Goal: Entertainment & Leisure: Consume media (video, audio)

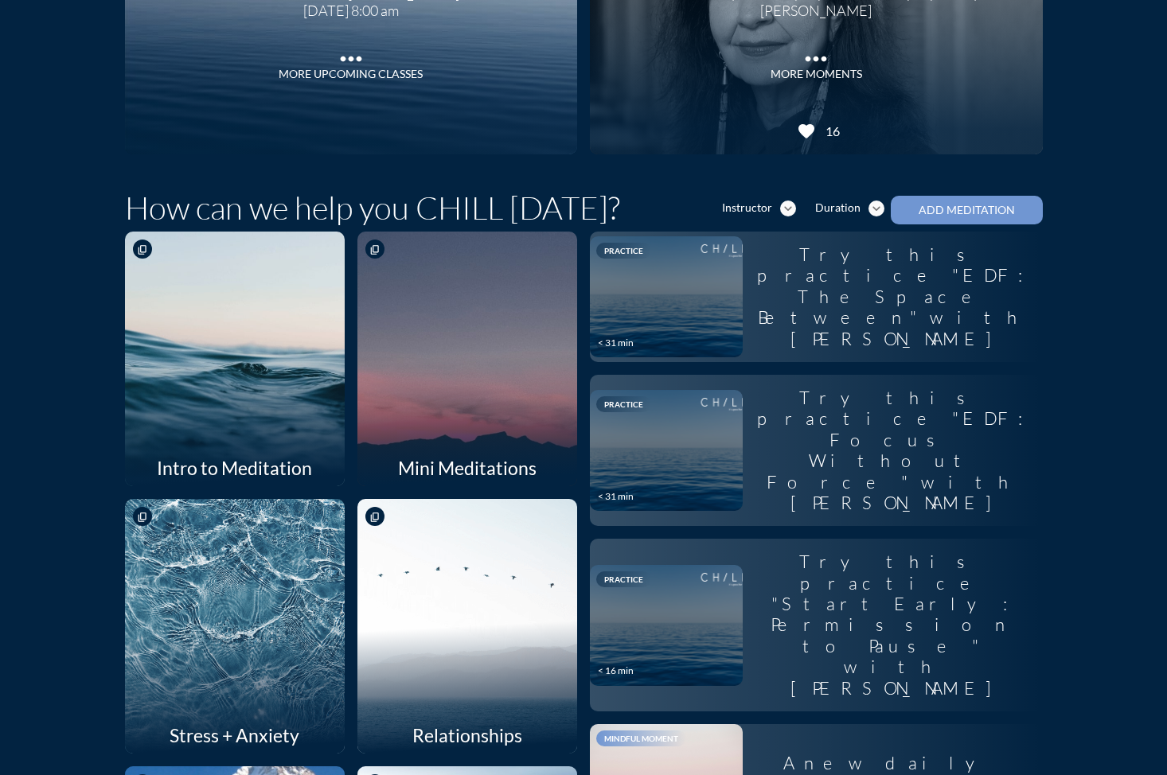
scroll to position [259, 0]
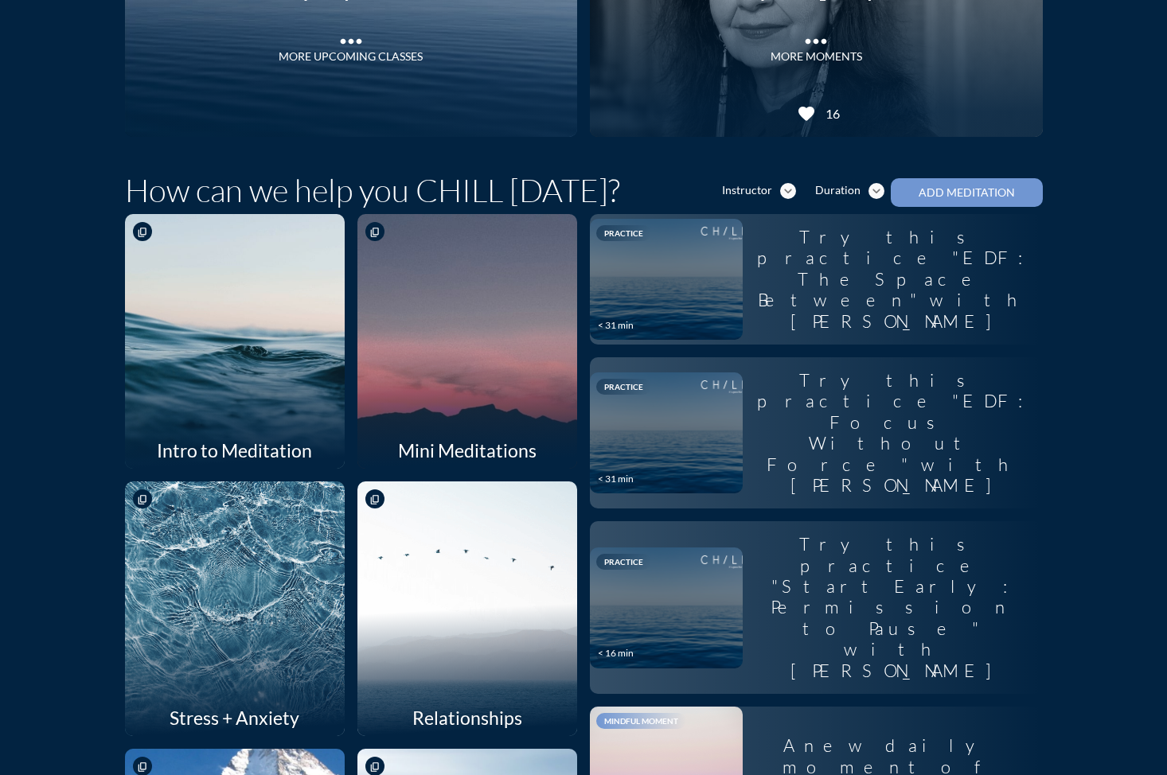
click at [464, 306] on div at bounding box center [466, 341] width 233 height 270
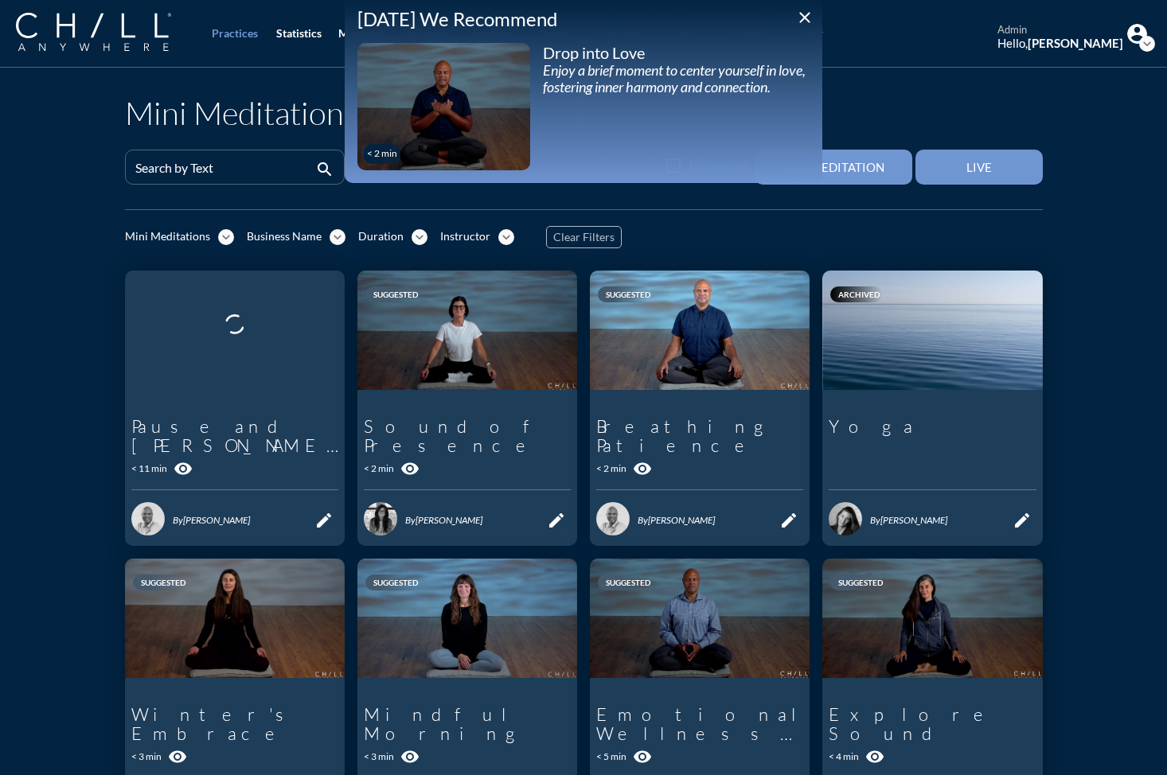
click at [800, 18] on icon "close" at bounding box center [804, 17] width 19 height 19
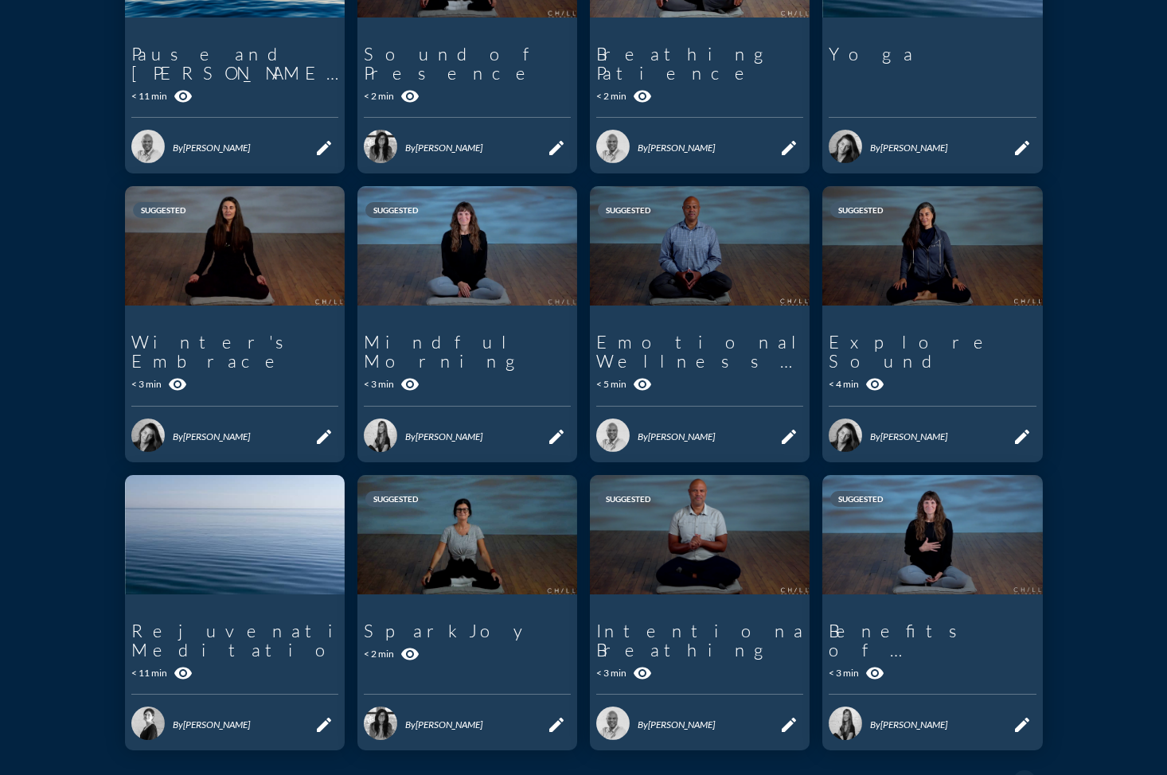
scroll to position [478, 0]
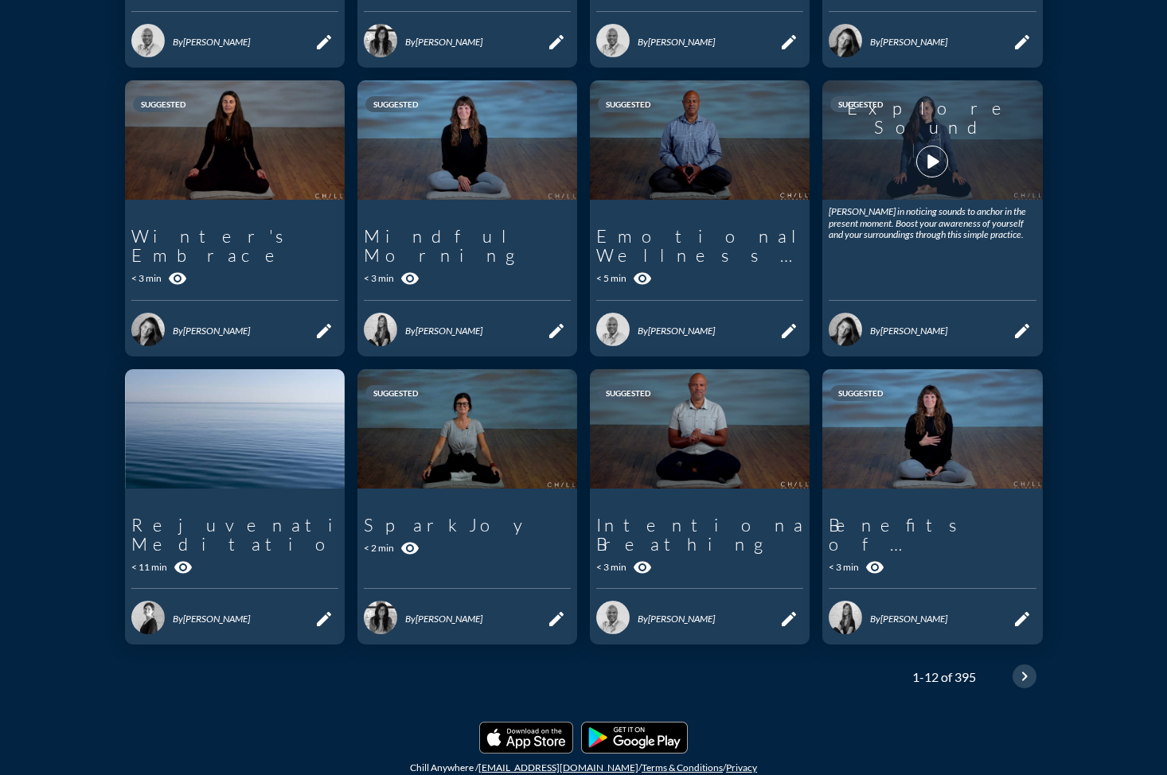
click at [1015, 667] on icon "chevron_right" at bounding box center [1024, 676] width 19 height 19
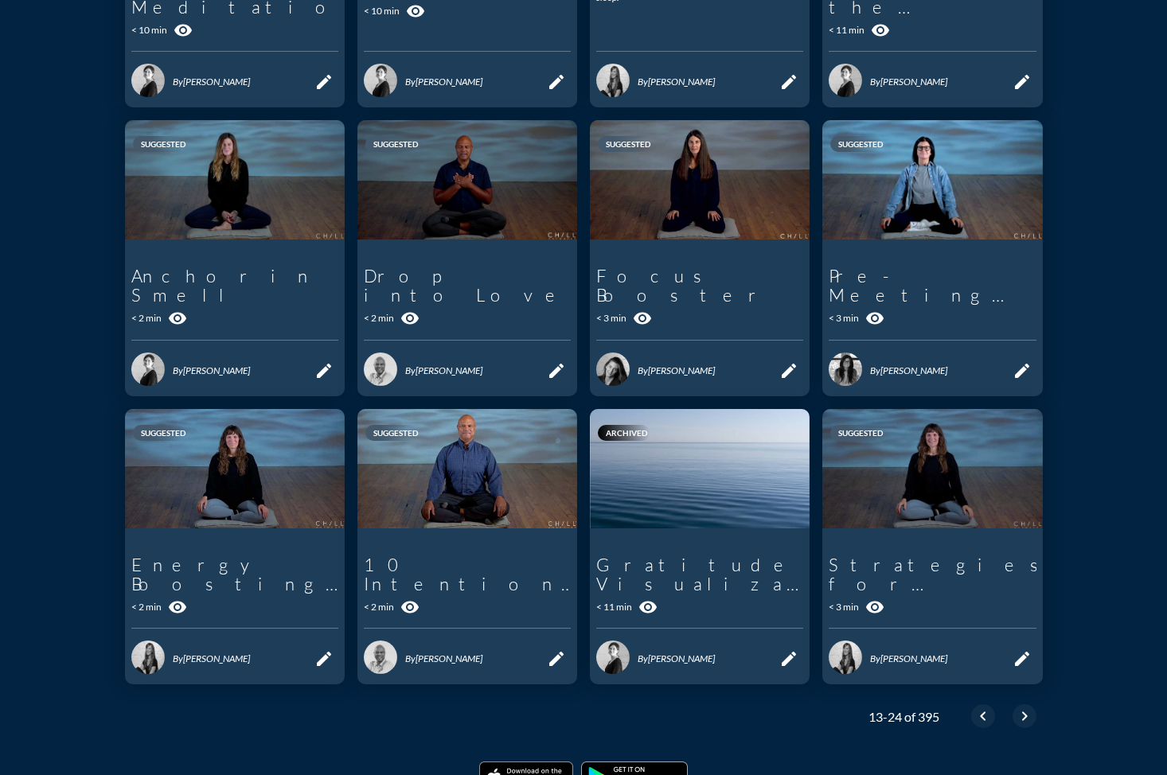
scroll to position [440, 0]
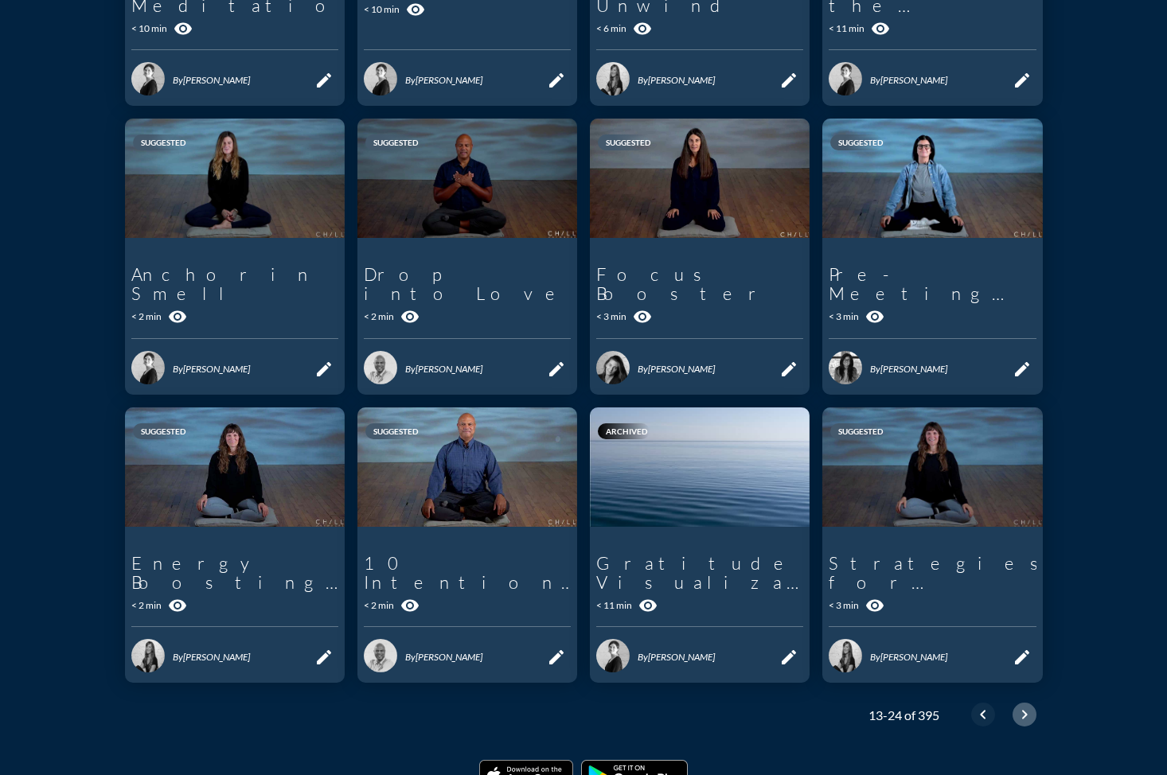
click at [1020, 705] on icon "chevron_right" at bounding box center [1024, 714] width 19 height 19
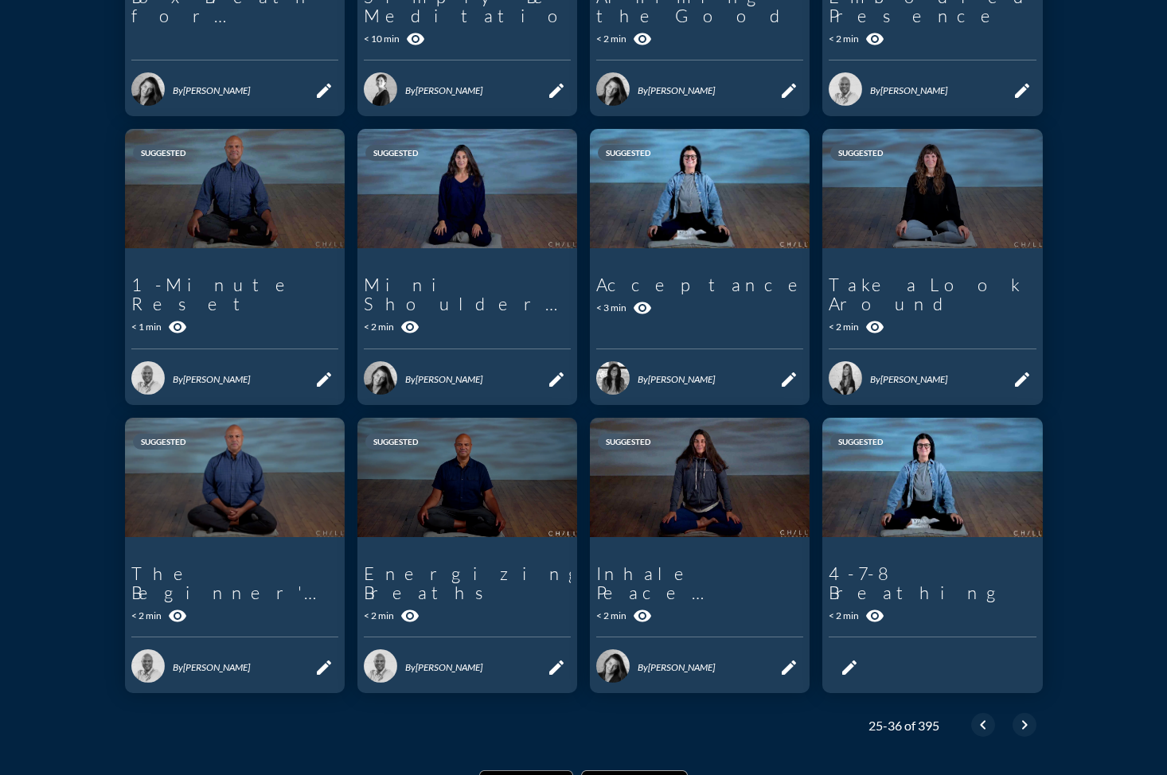
scroll to position [440, 0]
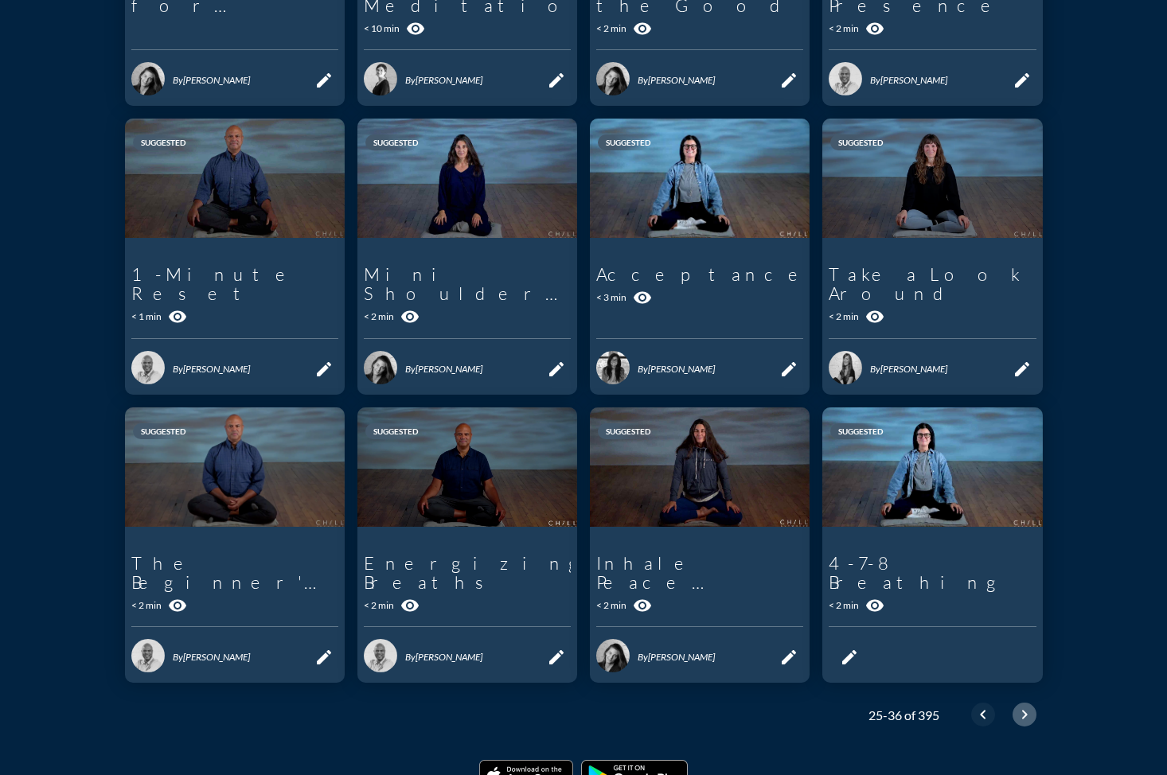
click at [1015, 705] on icon "chevron_right" at bounding box center [1024, 714] width 19 height 19
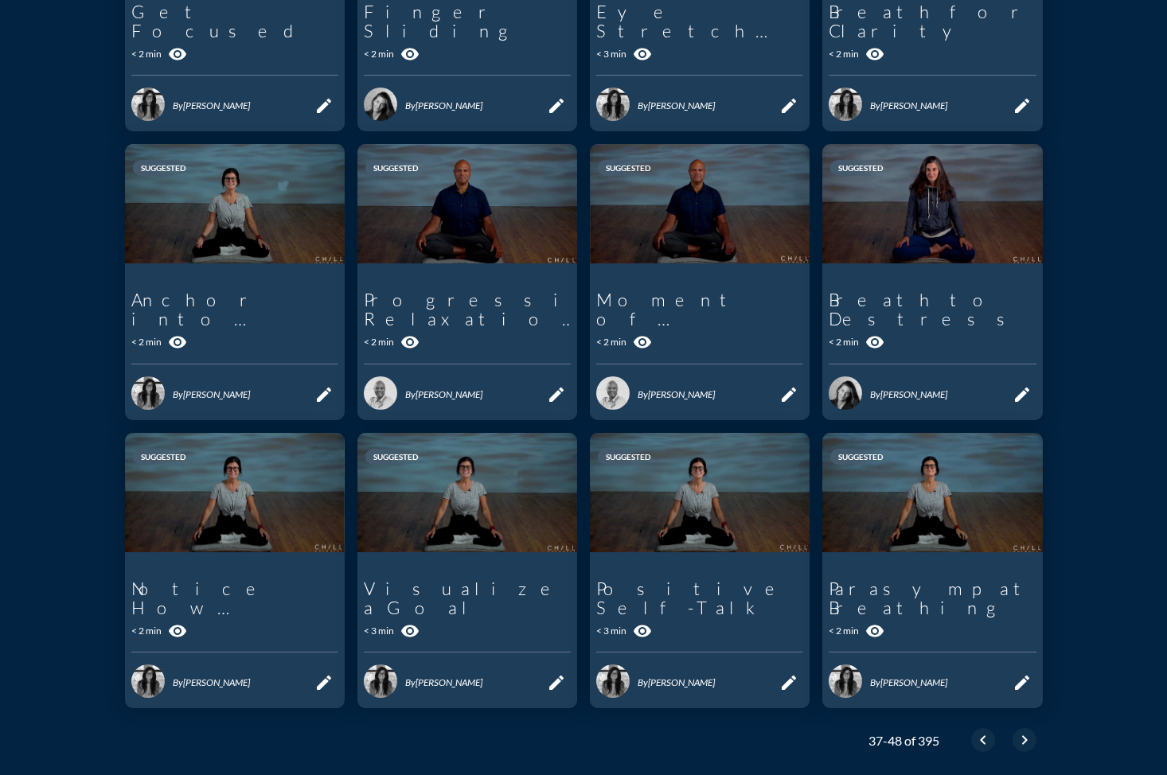
scroll to position [459, 0]
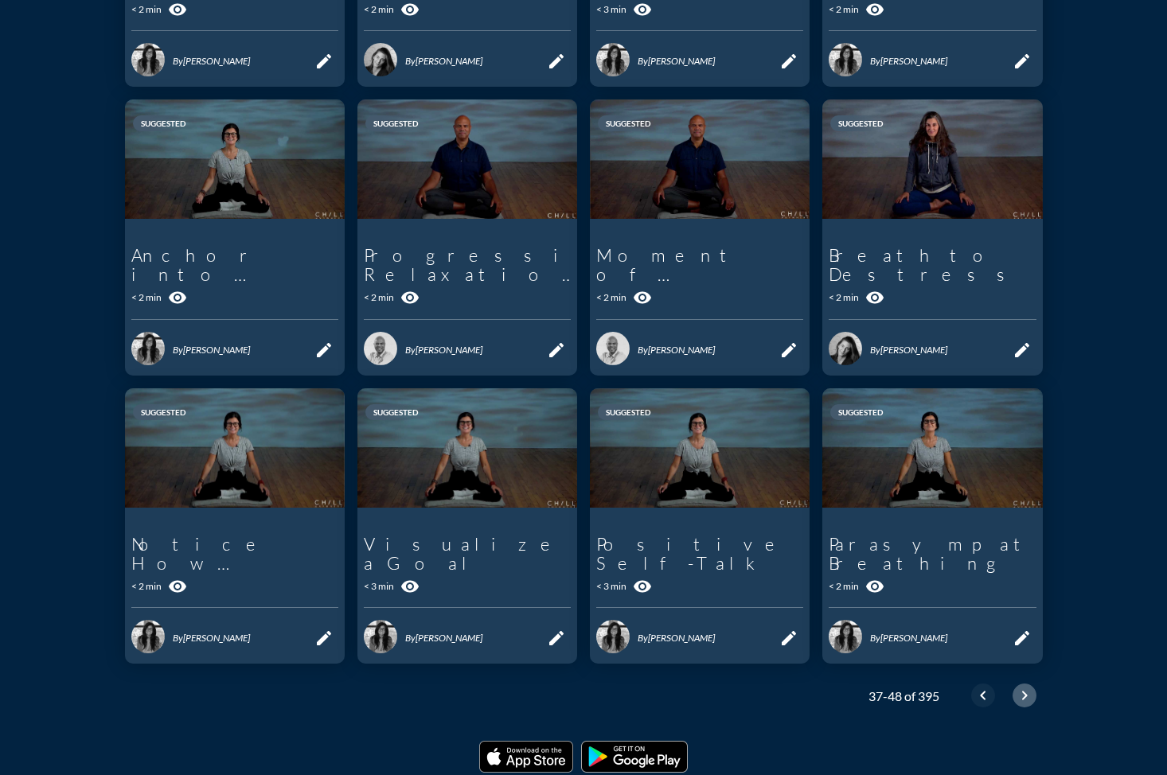
click at [1023, 686] on icon "chevron_right" at bounding box center [1024, 695] width 19 height 19
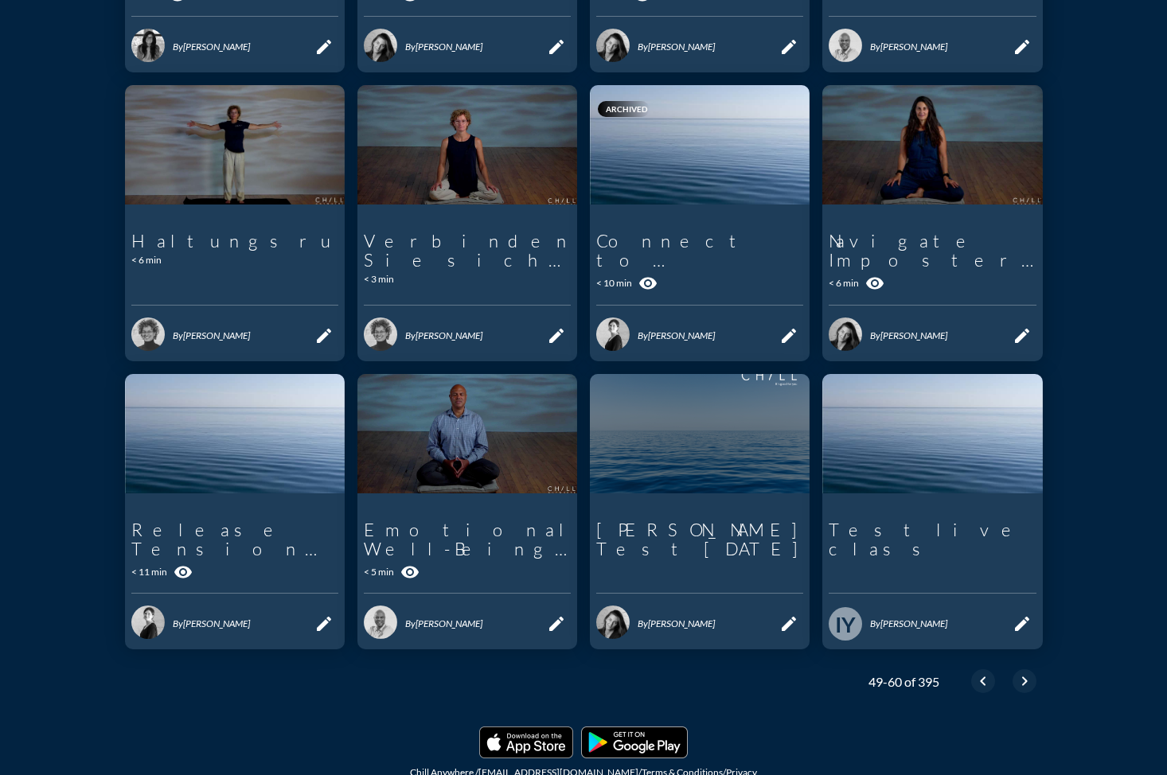
scroll to position [478, 0]
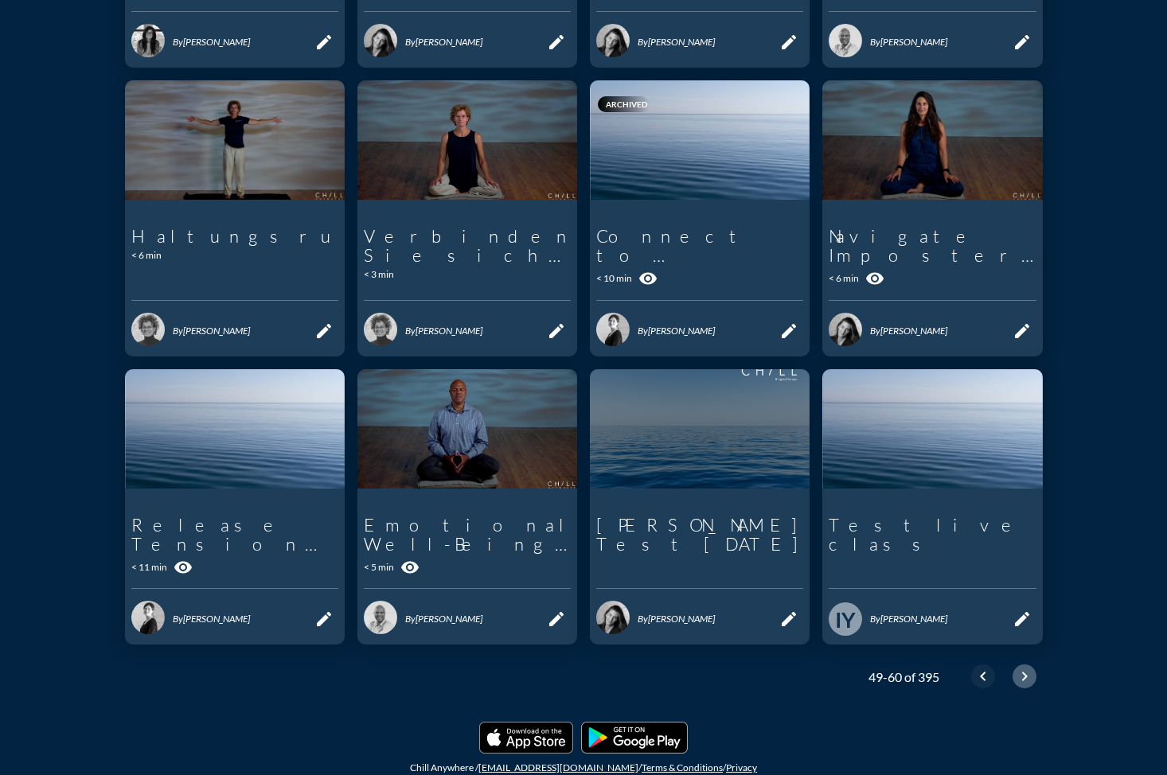
click at [1021, 667] on icon "chevron_right" at bounding box center [1024, 676] width 19 height 19
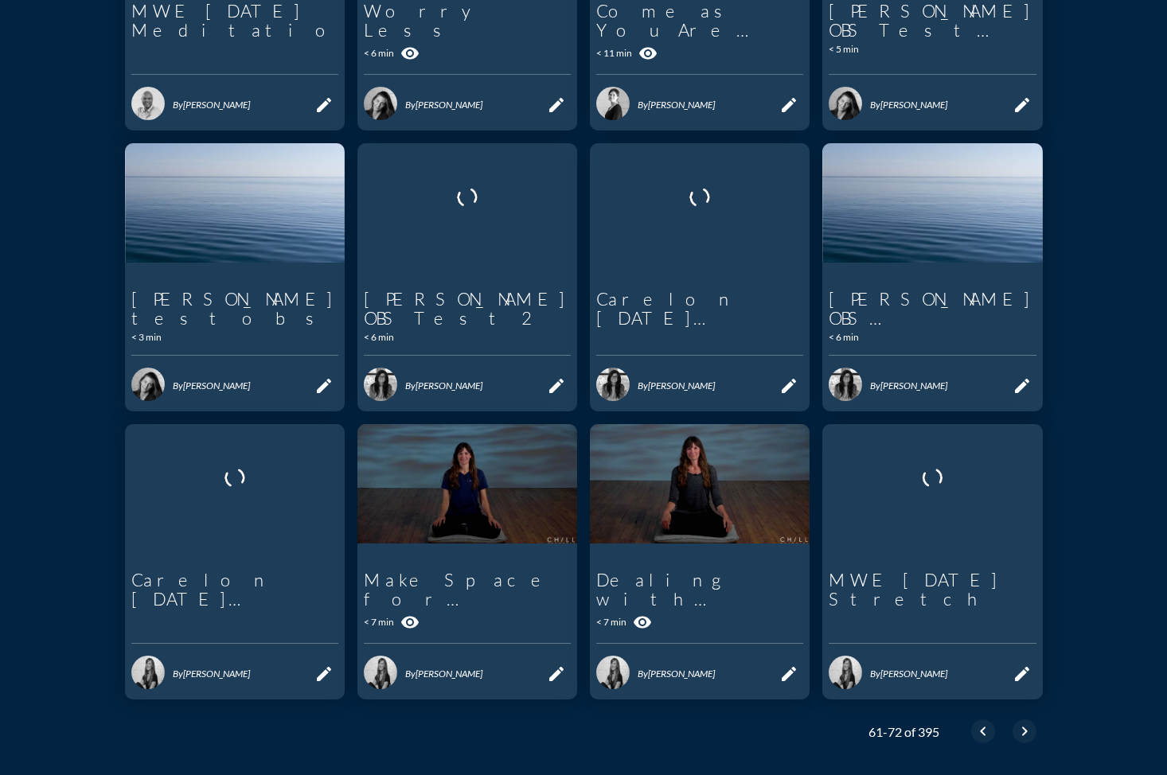
scroll to position [470, 0]
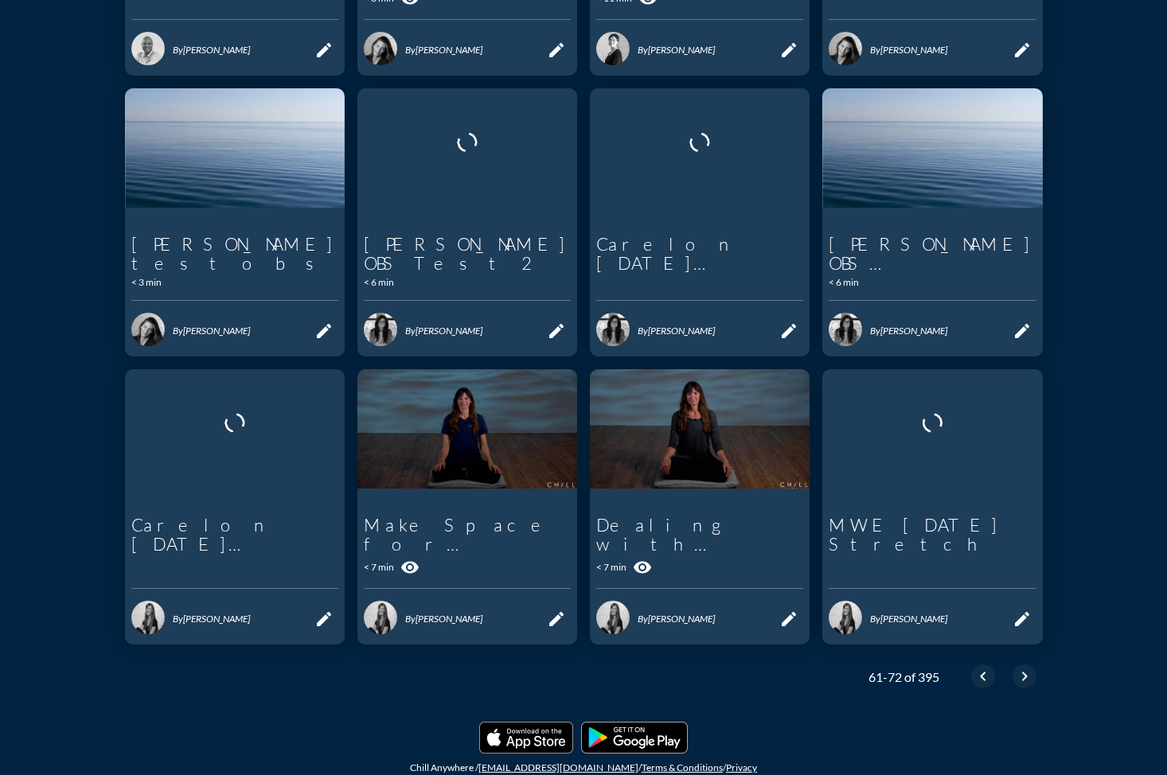
click at [1023, 667] on icon "chevron_right" at bounding box center [1024, 676] width 19 height 19
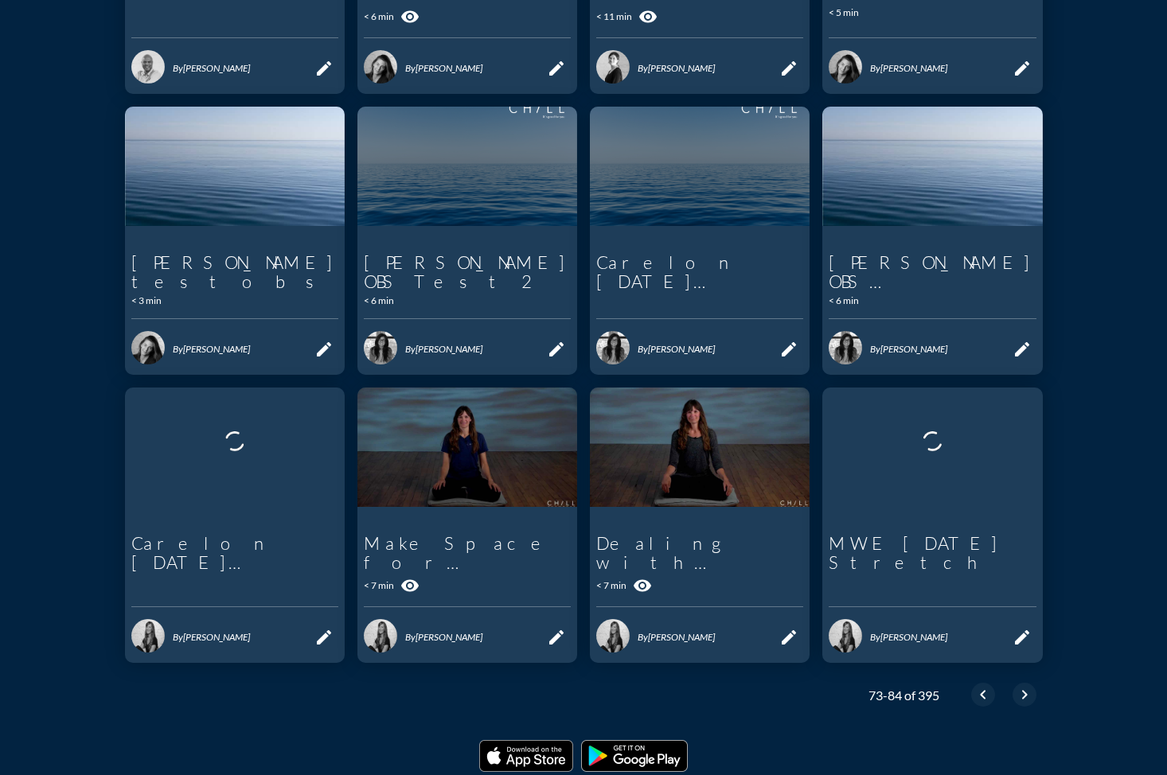
scroll to position [454, 0]
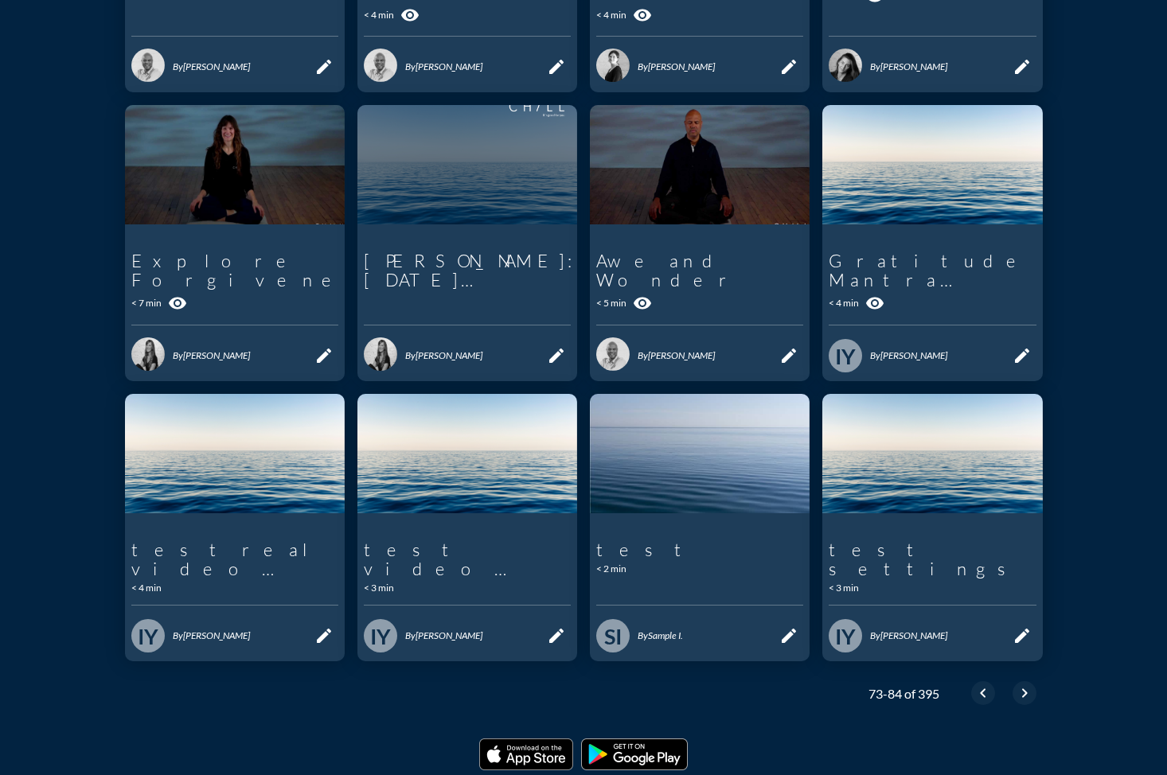
click at [1023, 684] on icon "chevron_right" at bounding box center [1024, 693] width 19 height 19
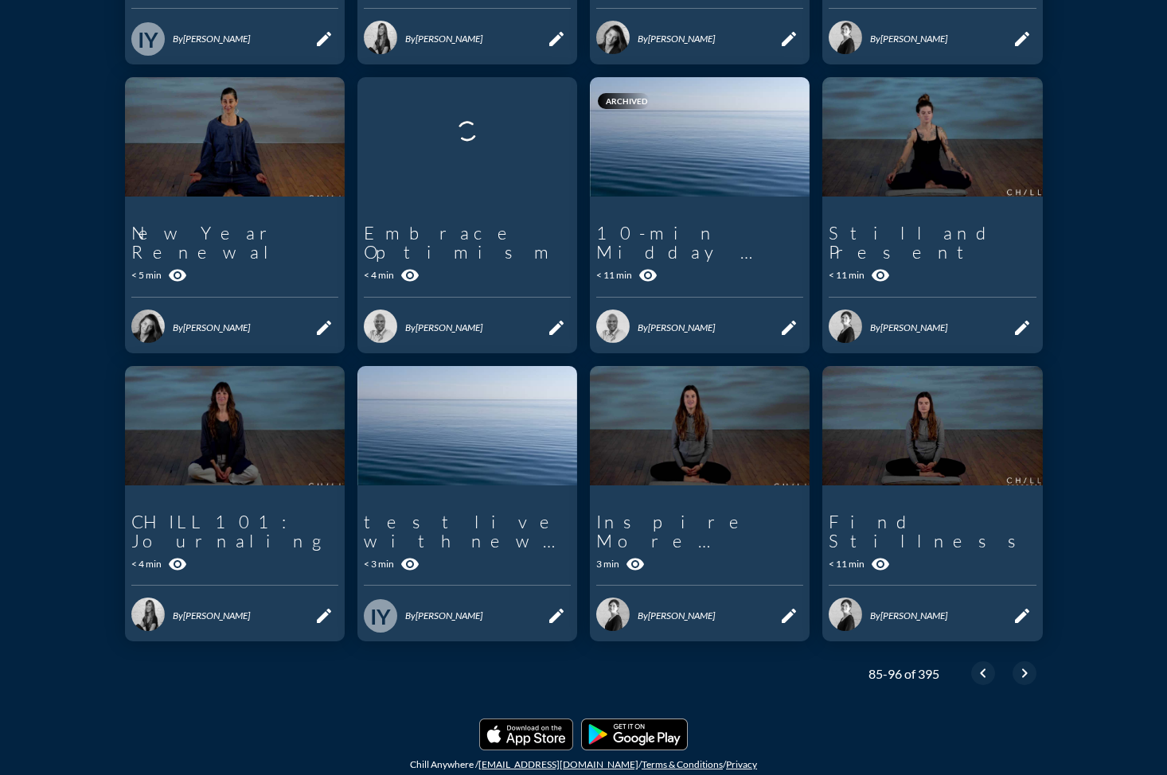
scroll to position [497, 0]
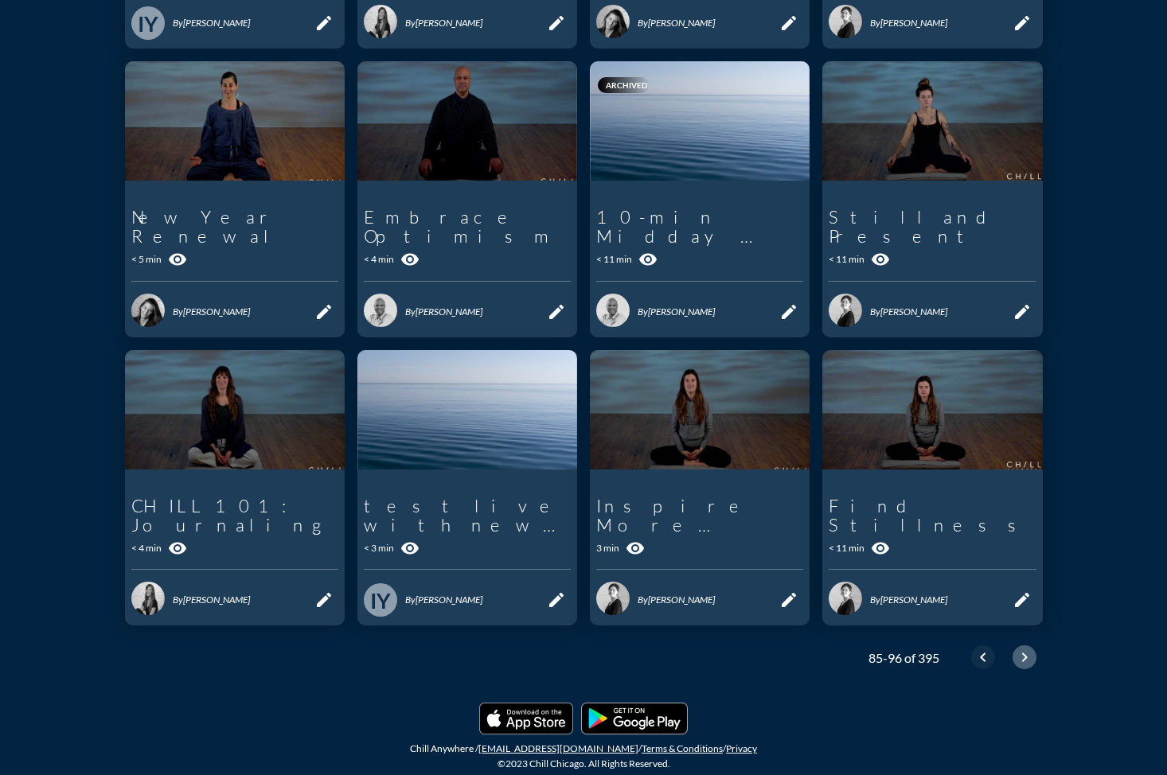
click at [1019, 653] on icon "chevron_right" at bounding box center [1024, 657] width 19 height 19
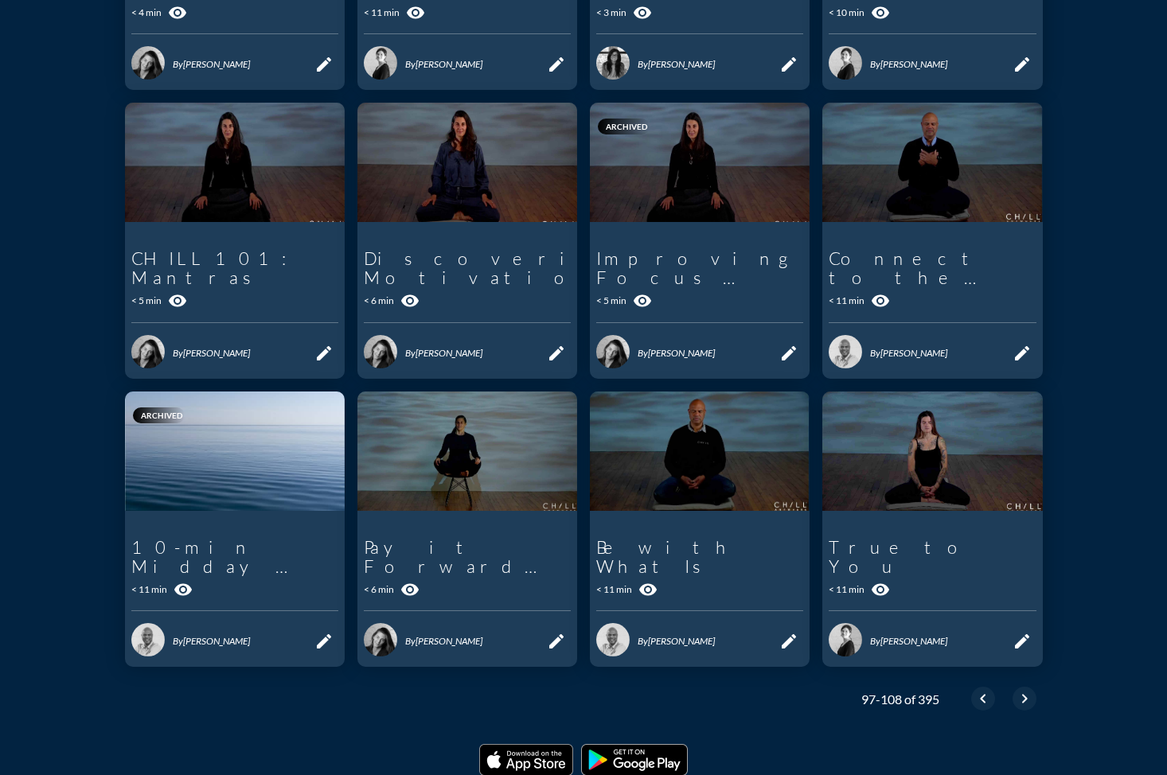
scroll to position [478, 0]
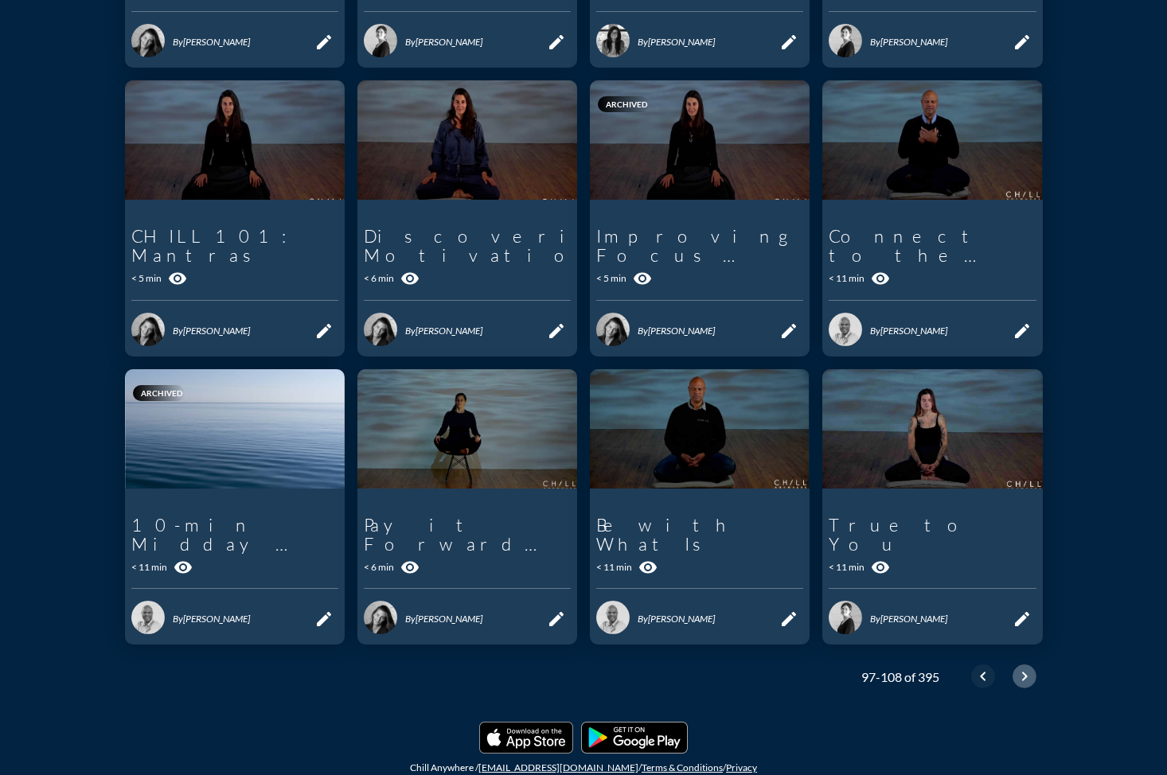
click at [1023, 667] on icon "chevron_right" at bounding box center [1024, 676] width 19 height 19
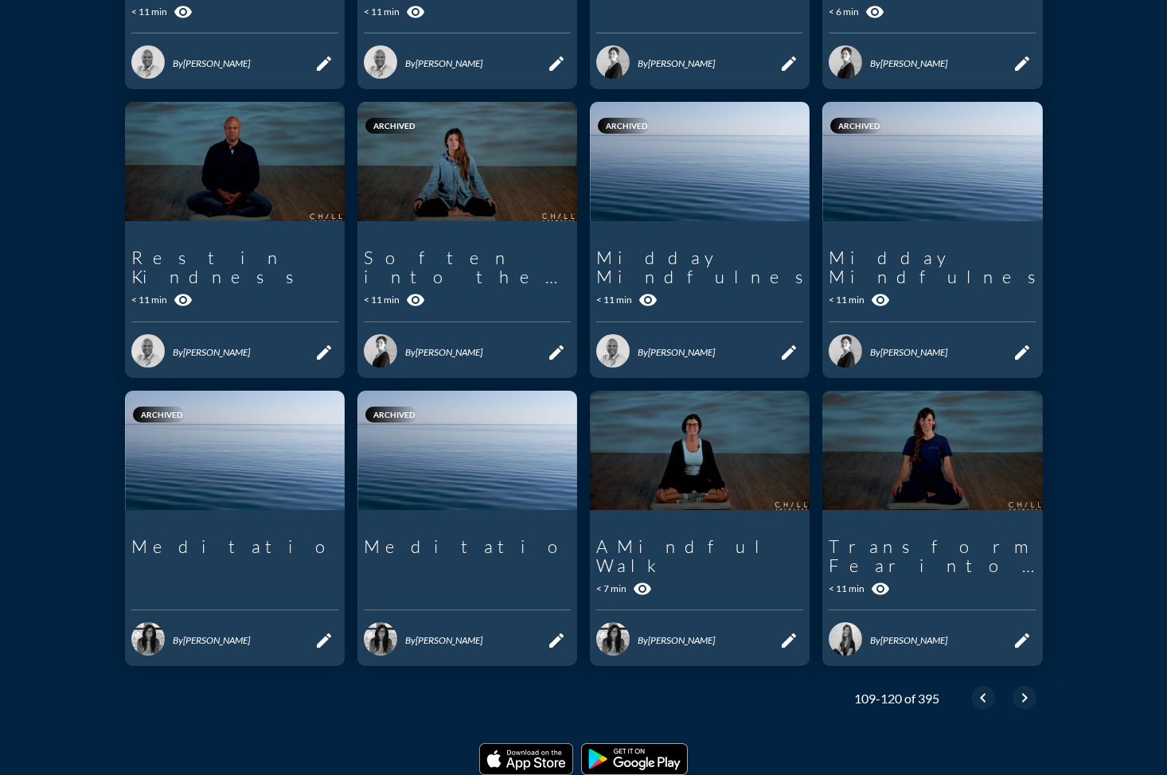
scroll to position [459, 0]
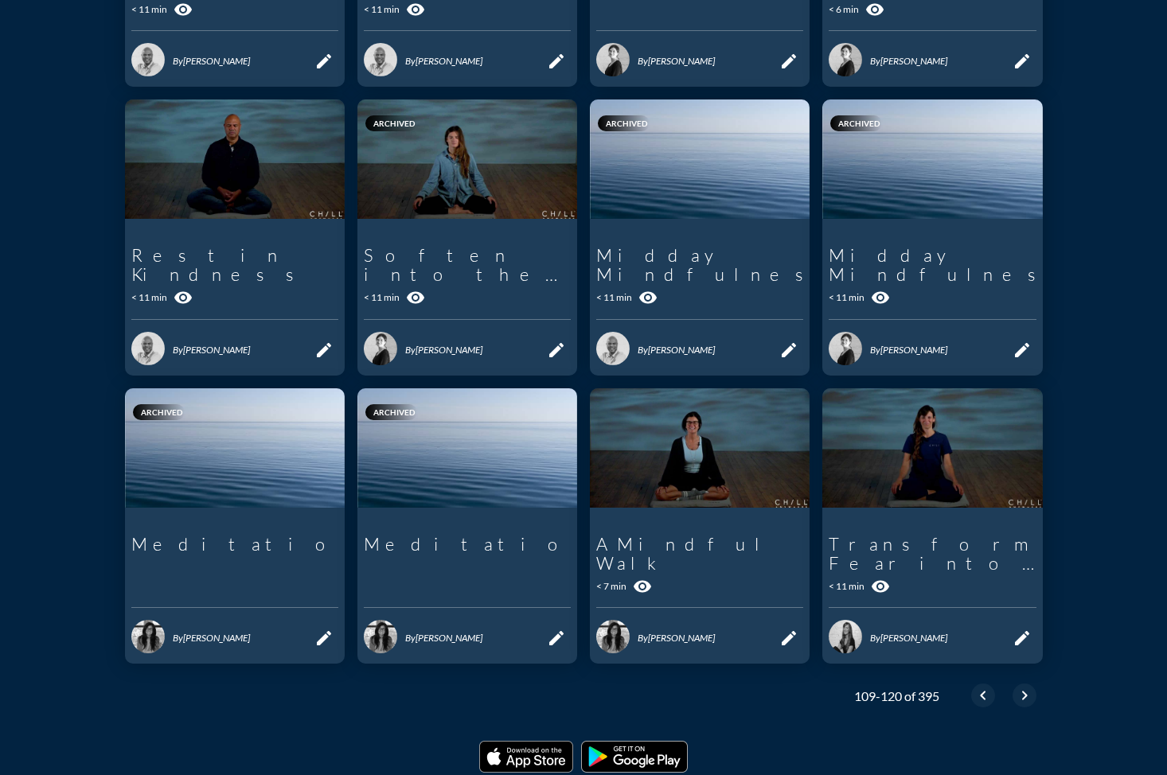
click at [1023, 686] on icon "chevron_right" at bounding box center [1024, 695] width 19 height 19
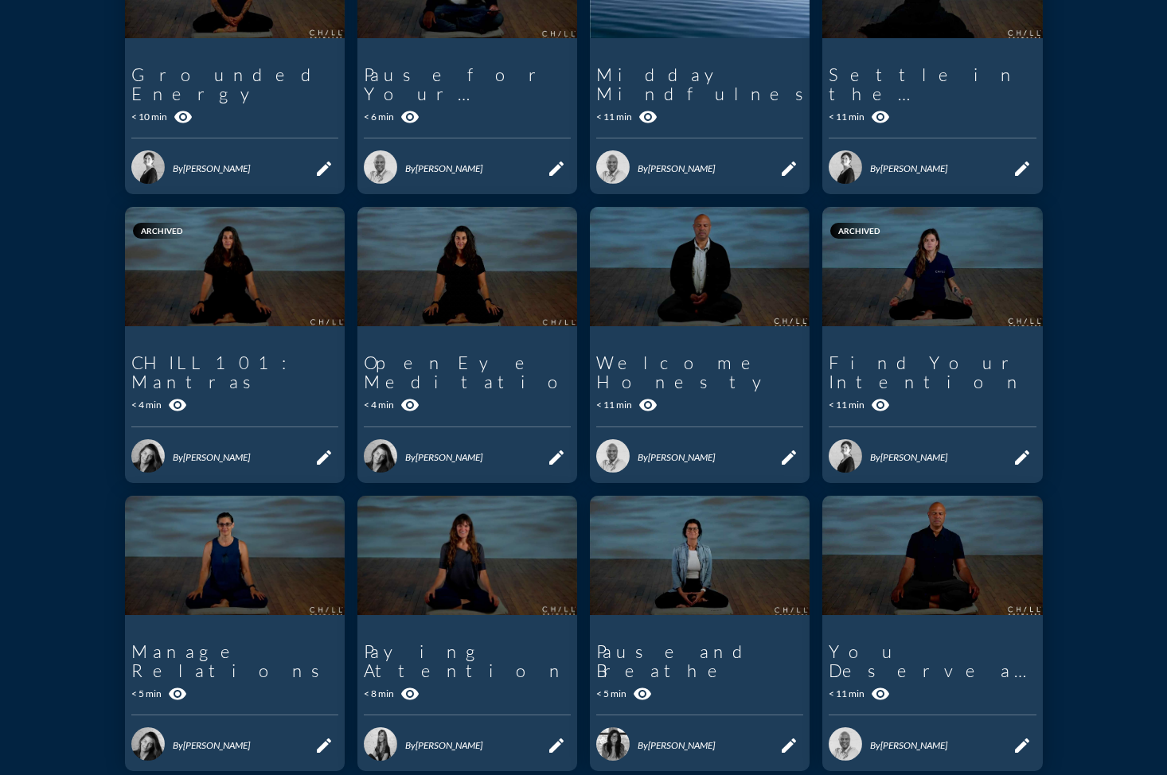
scroll to position [459, 0]
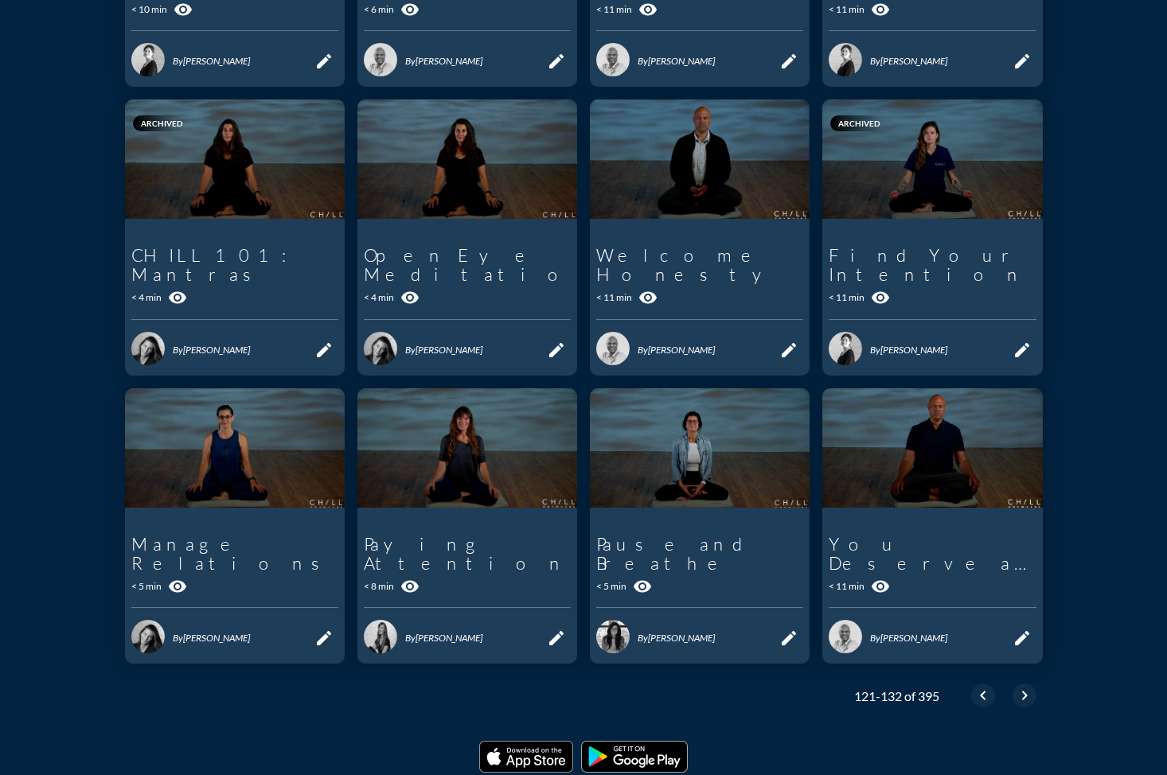
click at [1029, 686] on icon "chevron_right" at bounding box center [1024, 695] width 19 height 19
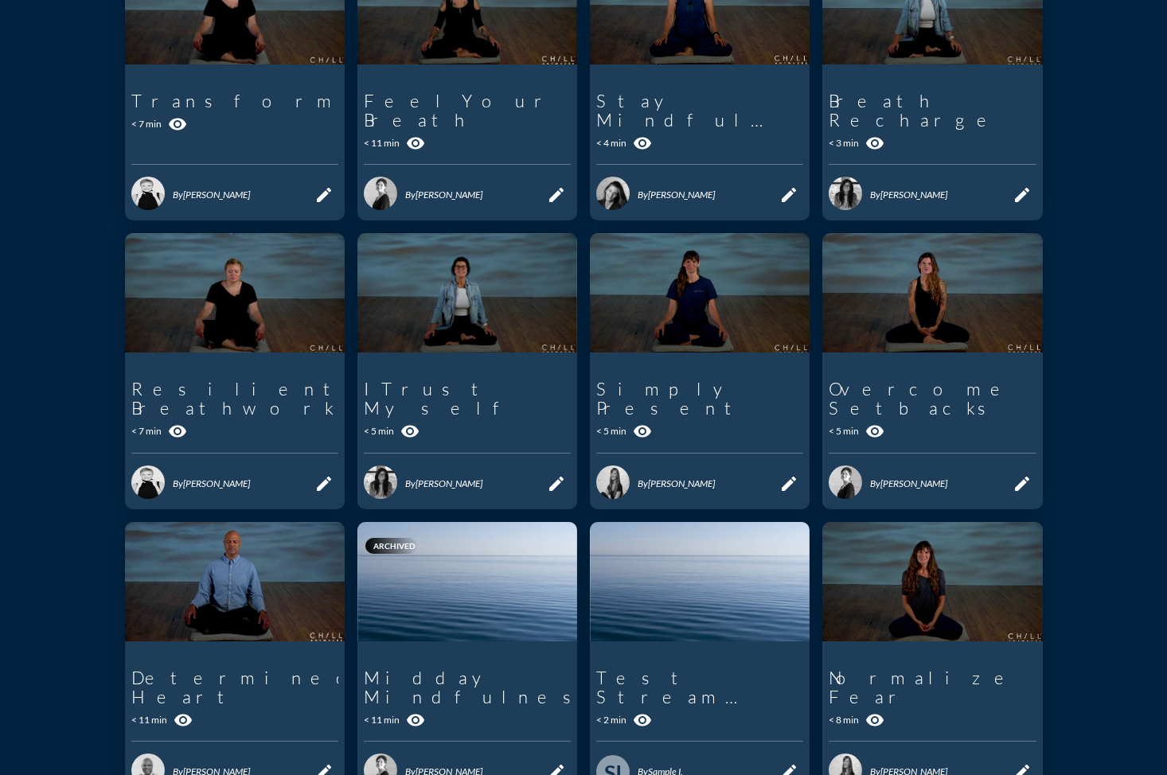
scroll to position [338, 0]
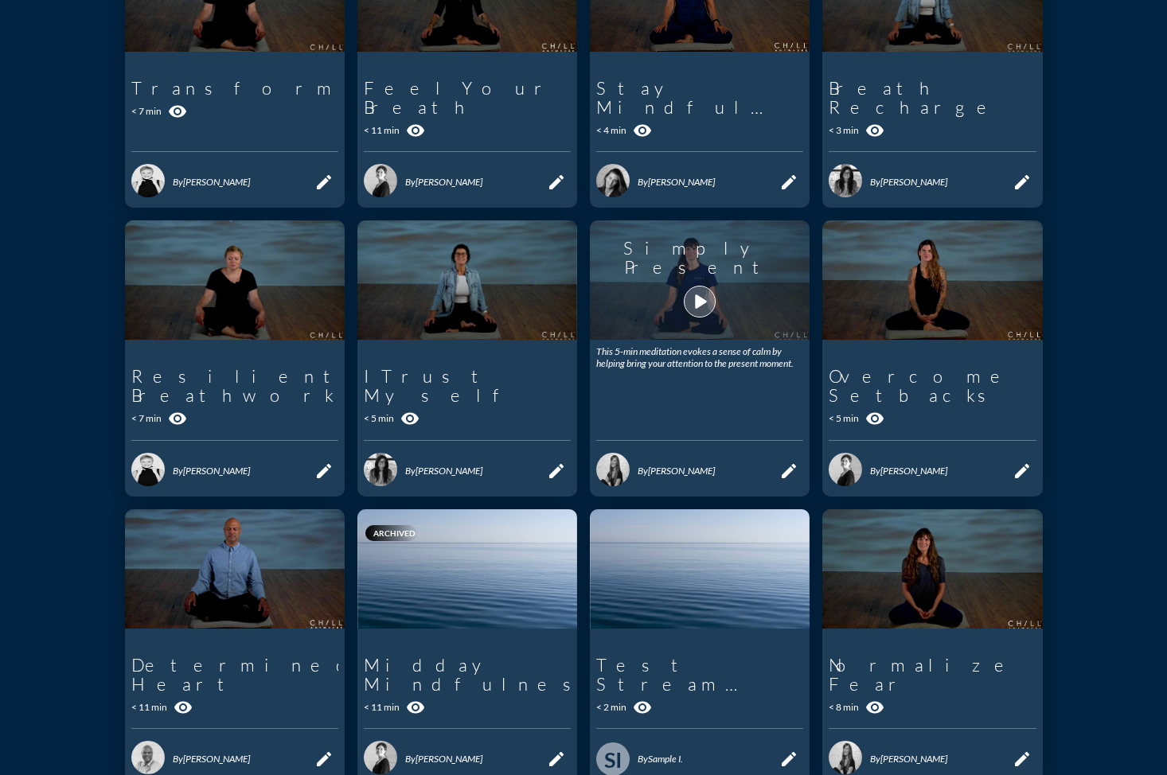
click at [697, 288] on icon "play_arrow" at bounding box center [699, 301] width 27 height 27
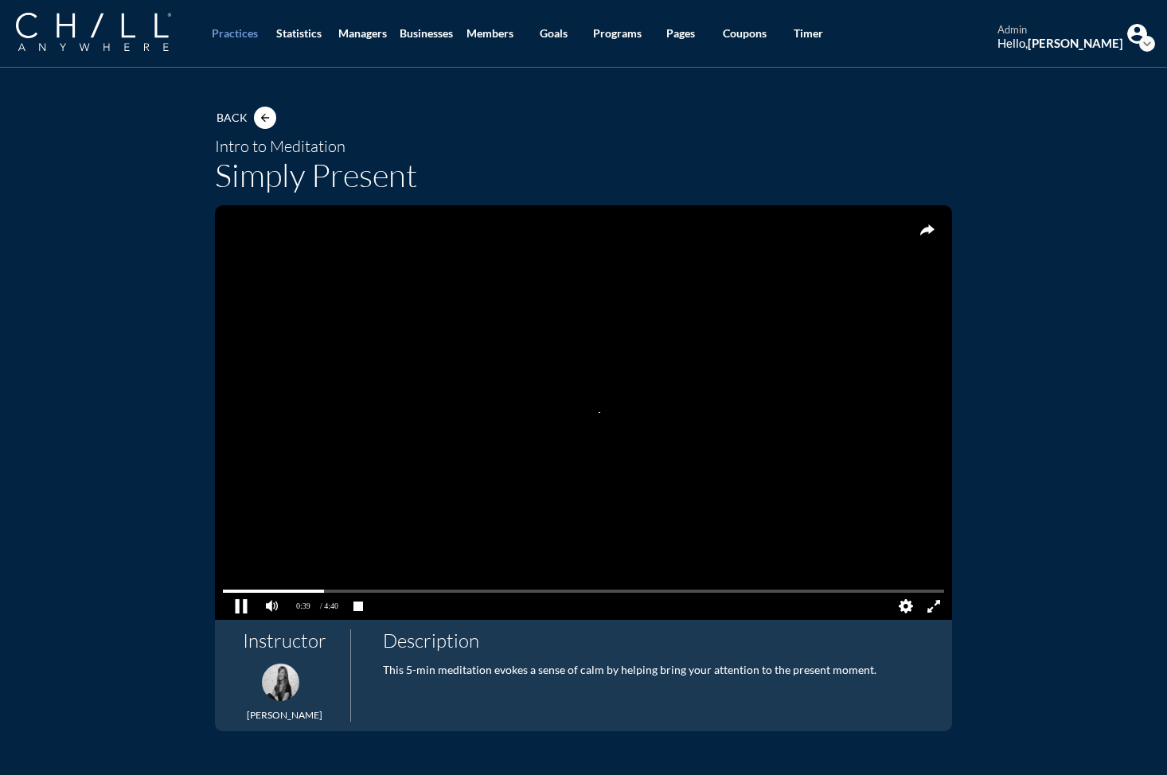
click at [240, 607] on pjsdiv at bounding box center [241, 606] width 28 height 28
